Goal: Use online tool/utility: Utilize a website feature to perform a specific function

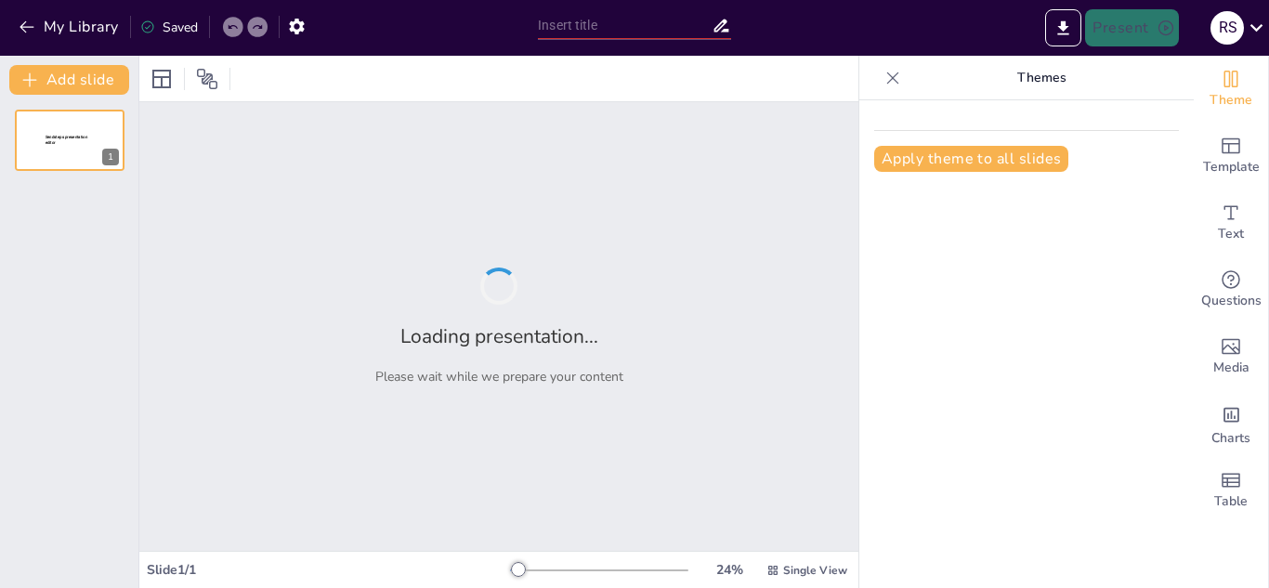
type input "New Sendsteps"
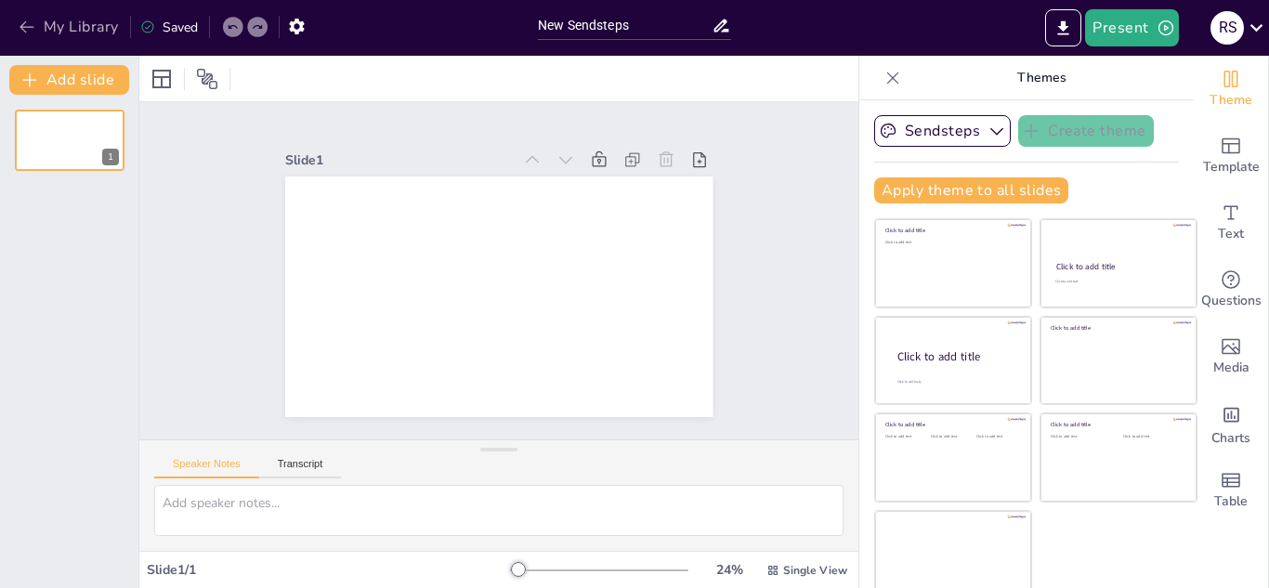
click at [27, 22] on icon "button" at bounding box center [27, 27] width 19 height 19
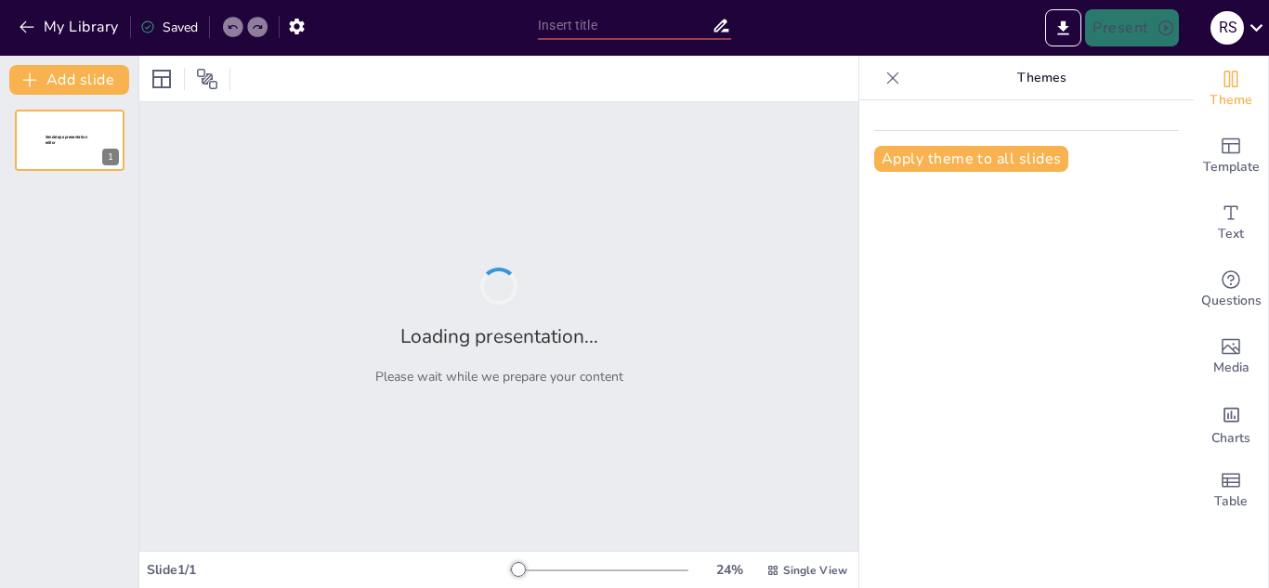
type input "New Sendsteps"
type input "Imported BimaStreet – Simplifying Insurance in [GEOGRAPHIC_DATA]pptx"
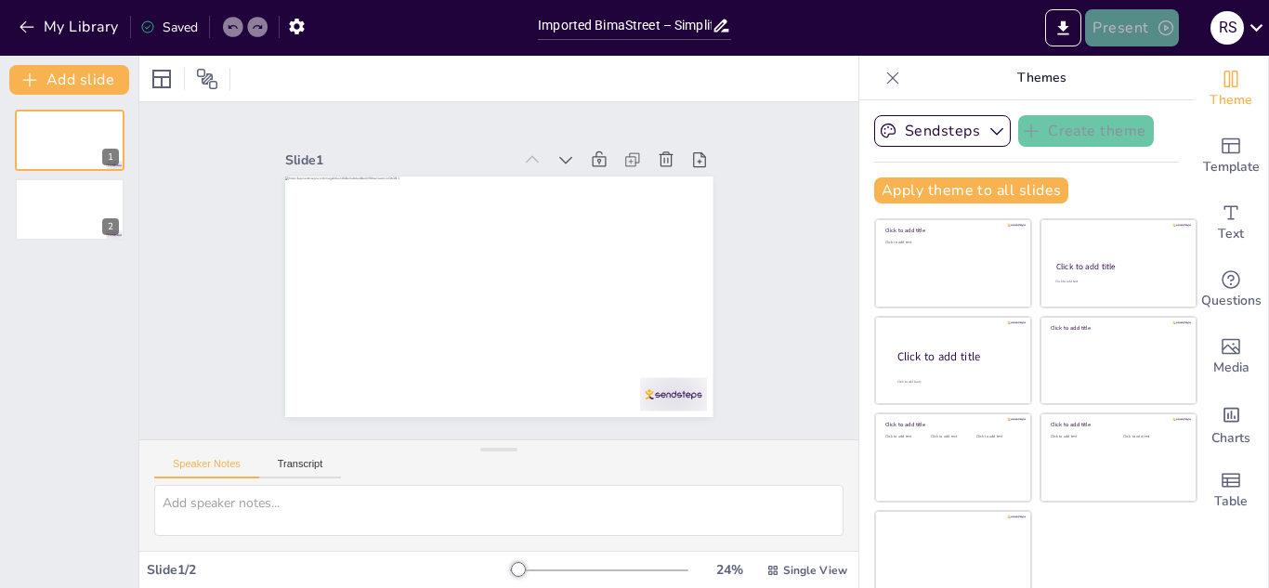
click at [1149, 27] on button "Present" at bounding box center [1131, 27] width 93 height 37
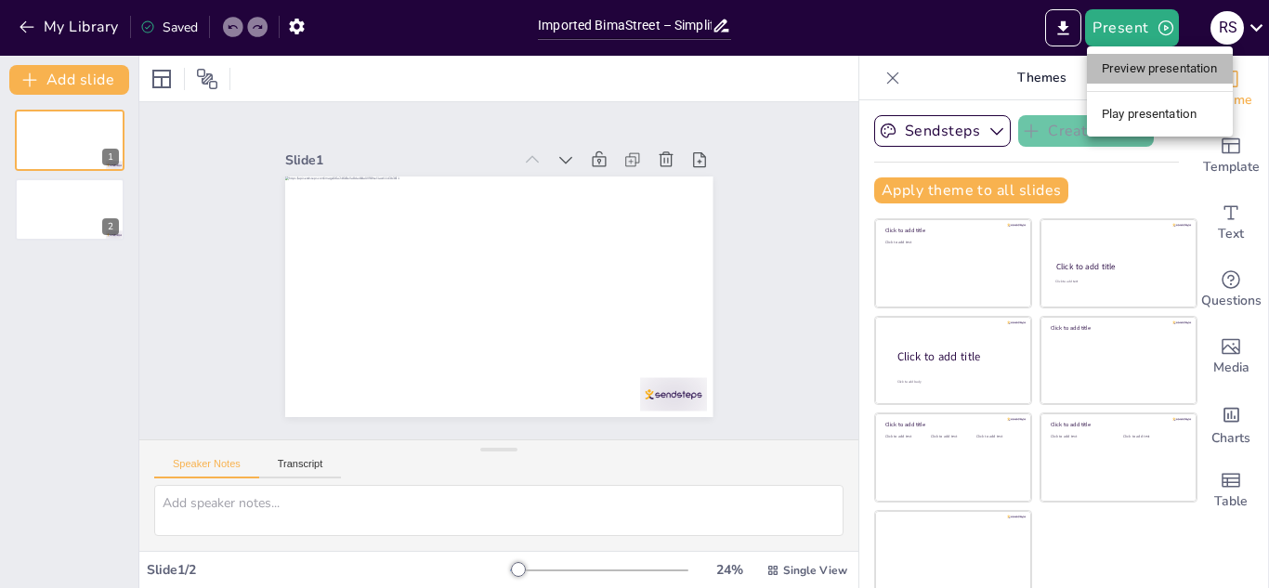
click at [1135, 60] on li "Preview presentation" at bounding box center [1160, 69] width 146 height 30
